Goal: Find specific page/section: Find specific page/section

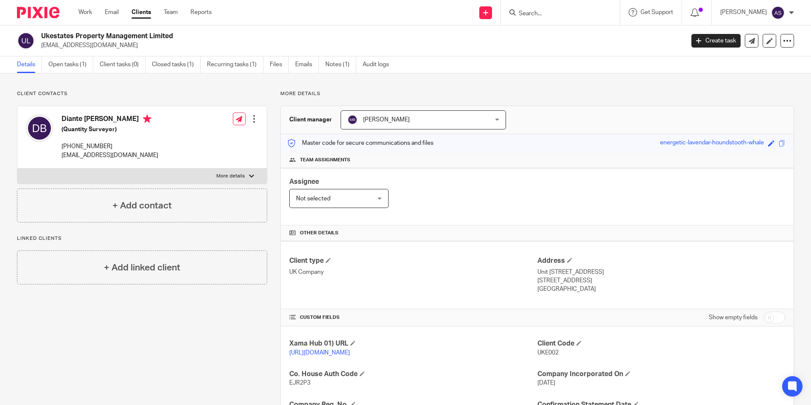
drag, startPoint x: 42, startPoint y: 35, endPoint x: 175, endPoint y: 37, distance: 133.3
click at [175, 37] on h2 "Ukestates Property Management Limited" at bounding box center [296, 36] width 510 height 9
copy h2 "Ukestates Property Management Limited"
click at [573, 185] on div "Assignee Not selected Not selected Not selected Aarshika Awale Aayush Niraula A…" at bounding box center [537, 196] width 513 height 57
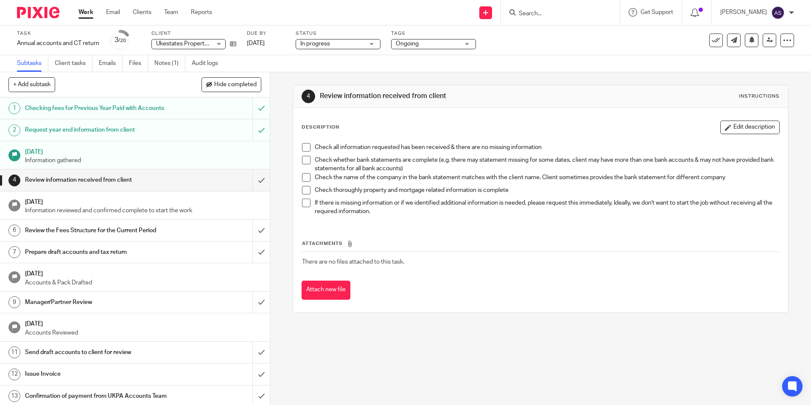
click at [561, 11] on input "Search" at bounding box center [556, 14] width 76 height 8
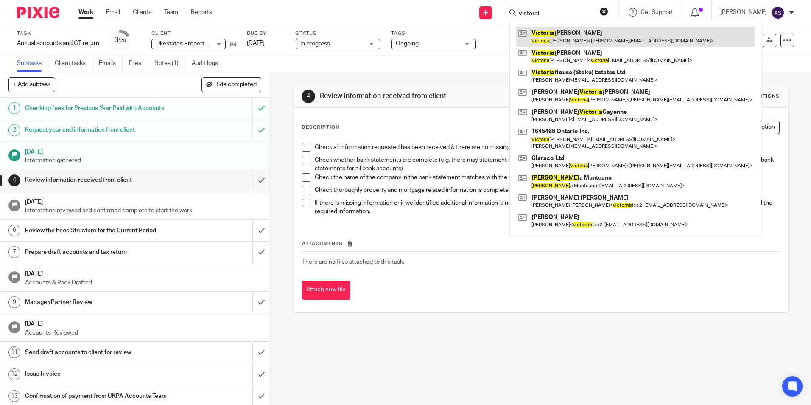
type input "victorai"
click at [609, 34] on link at bounding box center [635, 37] width 239 height 20
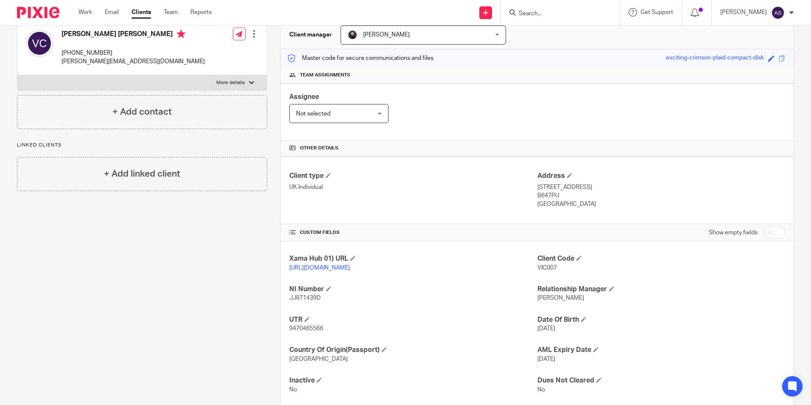
scroll to position [112, 0]
